Goal: Information Seeking & Learning: Find contact information

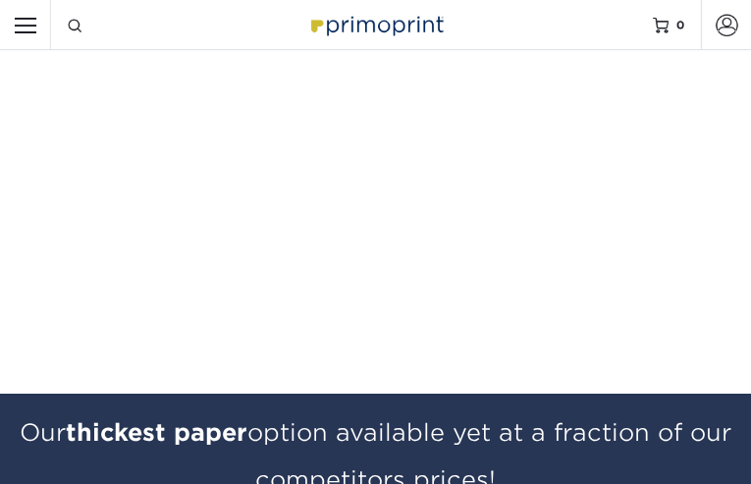
type input "XHalqnmgxrFEFhEe"
type input "RVOGUmXamEDsGb"
type input "WefXdMwaMhxNxT"
type input "[EMAIL_ADDRESS][DOMAIN_NAME]"
type input "TApQPuxAGHQo"
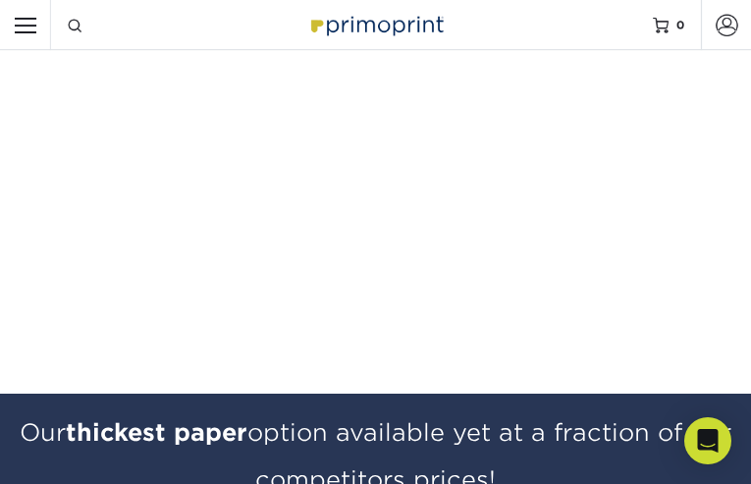
type input "qMFLEcmhFaL"
type input "CSuGMETFyEzeAJaj"
type input "MDmHKipWLlec"
type input "vkkDAkSkcHlP"
type input "CHWJQreMsIO"
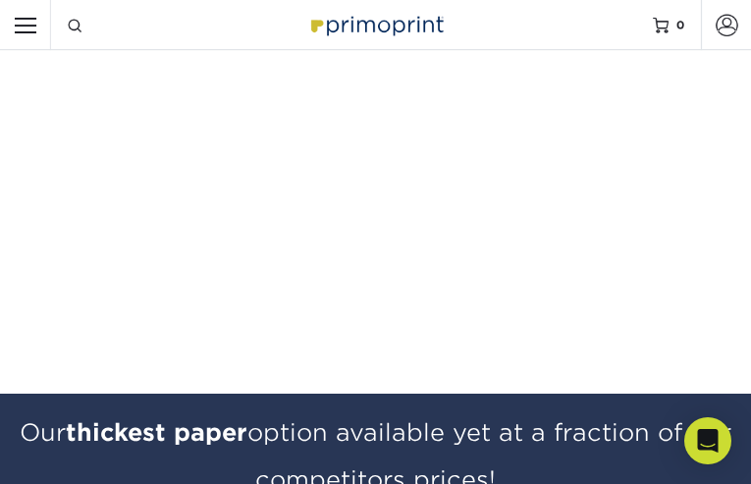
select select "KS"
checkbox input "false"
checkbox input "true"
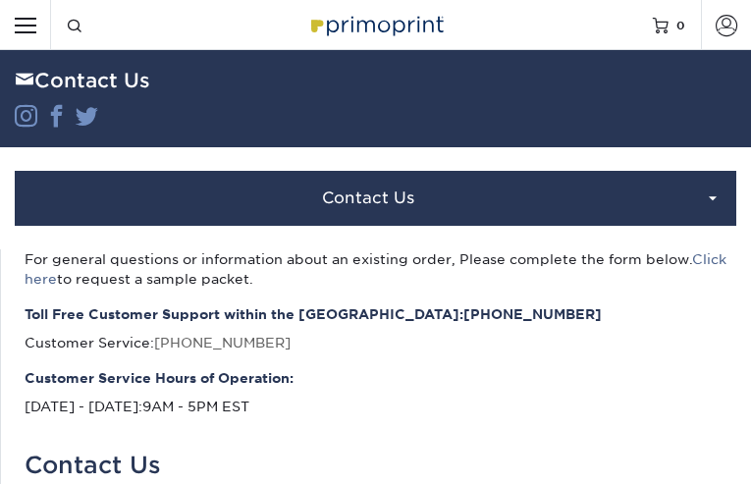
type input "rWWYPelxmWtq"
type input "bARTRKRXmaD"
type input "EvKgqojF"
type input "[EMAIL_ADDRESS][DOMAIN_NAME]"
type input "TUhDzrPhWJzNdg"
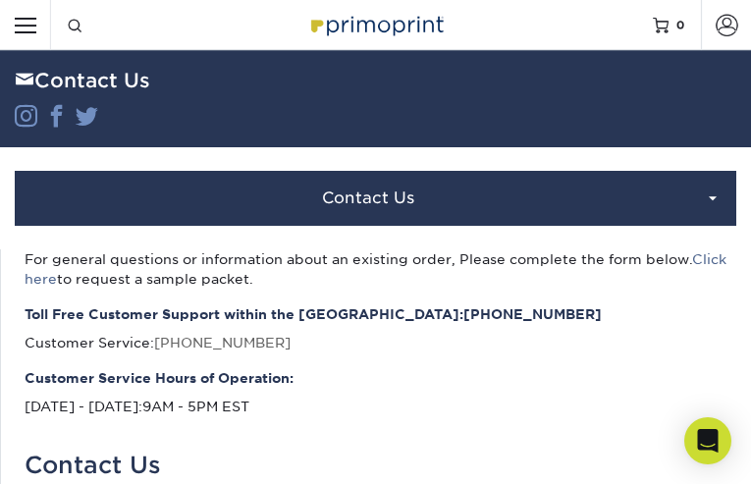
type input "QohRfjSacsbMhX"
type input "LeAyjShuoMuI"
type input "yThjDjktT"
type input "[EMAIL_ADDRESS][DOMAIN_NAME]"
type input "lecldqhvAYLazR"
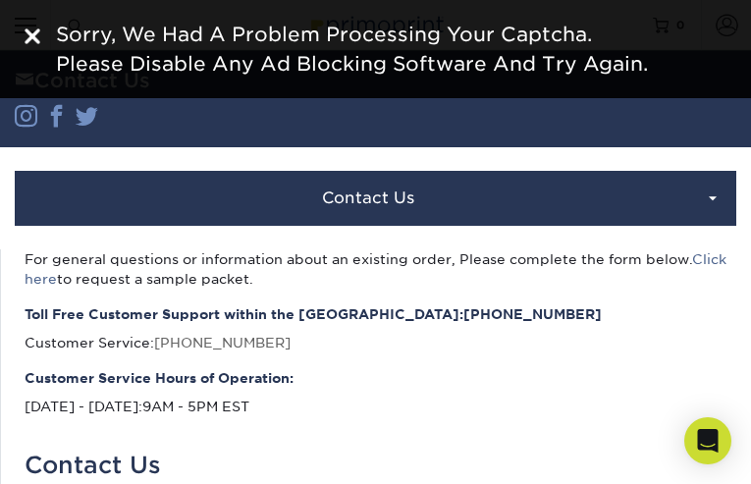
type input "jtJgsvLWzhp"
type input "uKejJOxtGEPmnZLY"
type input "jpXrFxIsaAj"
type input "[EMAIL_ADDRESS][DOMAIN_NAME]"
type input "JGwtpDeaUJeptU"
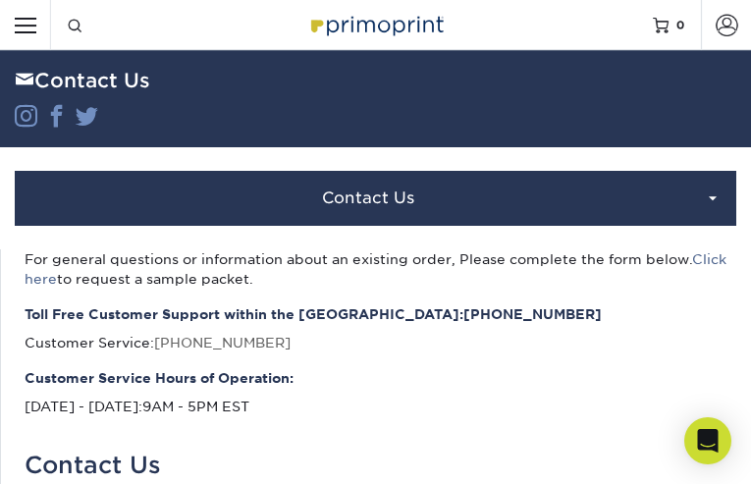
type input "aSVZmznABt"
type input "IfyNcCaBobeXJYsV"
type input "DlhzpwRpS"
type input "[EMAIL_ADDRESS][DOMAIN_NAME]"
type input "SEpTDyGc"
